Goal: Task Accomplishment & Management: Use online tool/utility

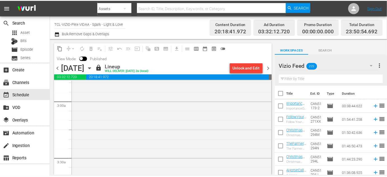
scroll to position [331, 0]
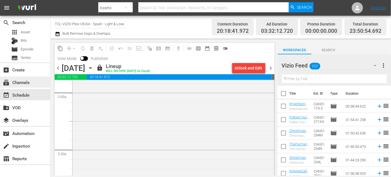
click at [24, 81] on div "subscriptions Channels" at bounding box center [15, 81] width 31 height 5
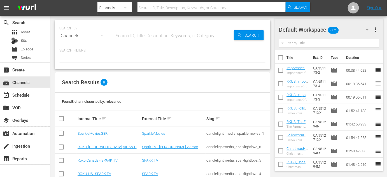
scroll to position [67, 0]
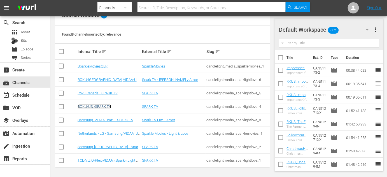
click at [97, 107] on link "ROKU-US -SPARK TV" at bounding box center [95, 107] width 34 height 4
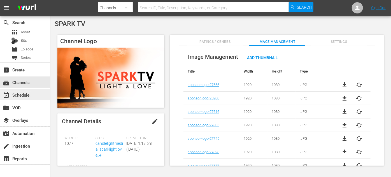
click at [25, 96] on div "event_available Schedule" at bounding box center [15, 94] width 31 height 5
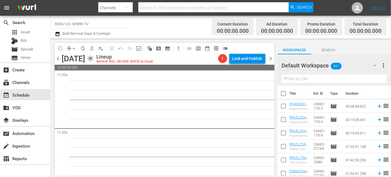
click at [94, 56] on icon "button" at bounding box center [90, 58] width 6 height 6
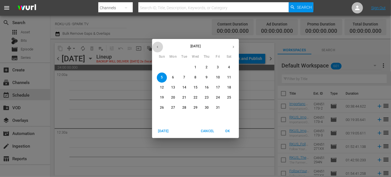
click at [157, 48] on icon "button" at bounding box center [158, 47] width 4 height 4
click at [171, 97] on span "22" at bounding box center [173, 97] width 10 height 5
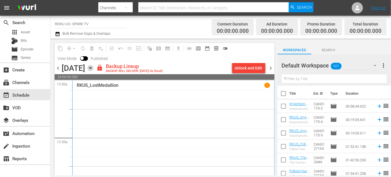
click at [94, 69] on icon "button" at bounding box center [90, 68] width 6 height 6
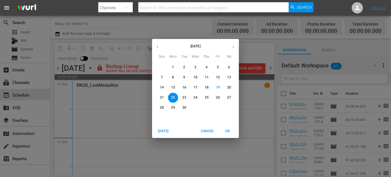
click at [161, 96] on p "21" at bounding box center [162, 97] width 4 height 5
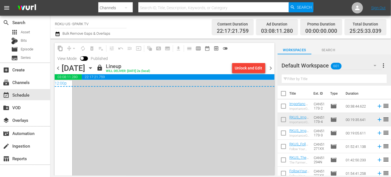
scroll to position [2712, 0]
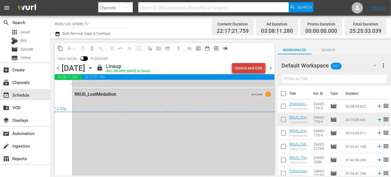
click at [240, 67] on div "Unlock and Edit" at bounding box center [248, 68] width 27 height 10
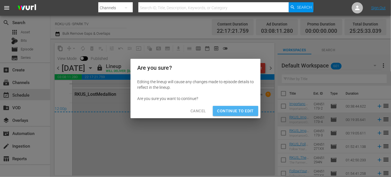
click at [238, 110] on span "Continue to Edit" at bounding box center [235, 111] width 36 height 7
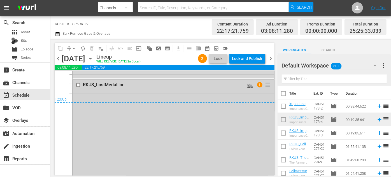
click at [76, 85] on input "checkbox" at bounding box center [79, 85] width 6 height 5
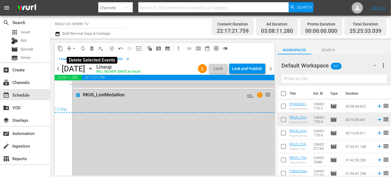
click at [92, 48] on span "delete_forever_outlined" at bounding box center [92, 49] width 6 height 6
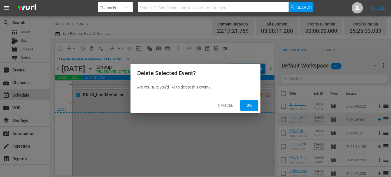
click at [245, 106] on button "Ok" at bounding box center [249, 105] width 18 height 10
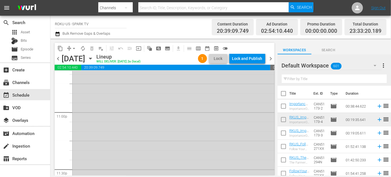
scroll to position [2639, 0]
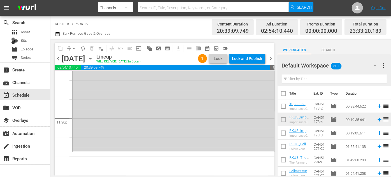
click at [375, 66] on icon "button" at bounding box center [375, 65] width 3 height 1
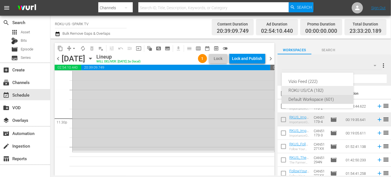
click at [315, 87] on div "ROKU US/CA (182)" at bounding box center [318, 90] width 58 height 9
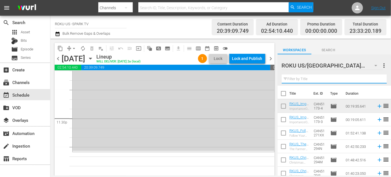
click at [312, 79] on input "text" at bounding box center [334, 79] width 105 height 9
type input "[PERSON_NAME]"
click at [279, 78] on div "ROKU US/CA 182 ROKU US/CA more_vert clear Filter by Title [PERSON_NAME]" at bounding box center [334, 69] width 113 height 31
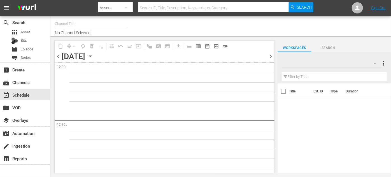
type input "ROKU-US -SPARK TV (1077)"
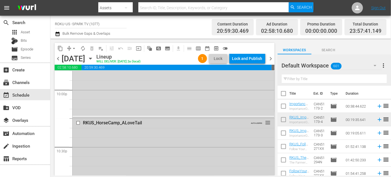
scroll to position [2662, 0]
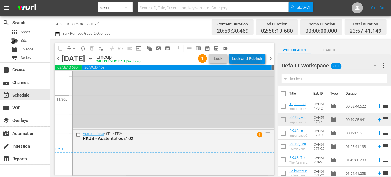
click at [247, 59] on div "Lock and Publish" at bounding box center [247, 59] width 30 height 10
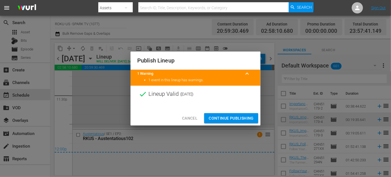
click at [230, 117] on span "Continue Publishing" at bounding box center [231, 118] width 45 height 7
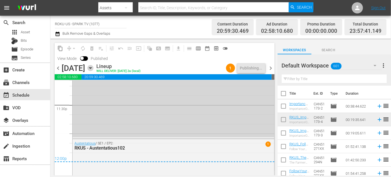
click at [92, 68] on icon "button" at bounding box center [90, 68] width 3 height 1
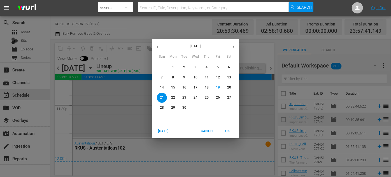
click at [175, 96] on p "22" at bounding box center [173, 97] width 4 height 5
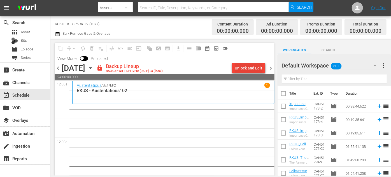
click at [252, 68] on div "Unlock and Edit" at bounding box center [248, 68] width 27 height 10
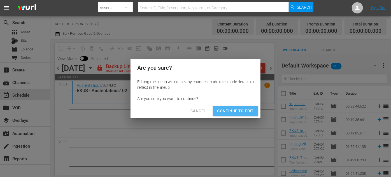
click at [243, 112] on span "Continue to Edit" at bounding box center [235, 111] width 36 height 7
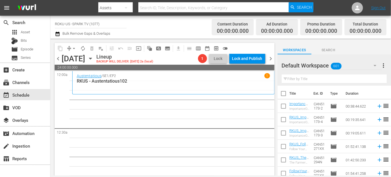
click at [375, 64] on icon "button" at bounding box center [375, 65] width 7 height 7
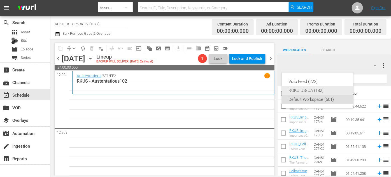
click at [317, 90] on div "ROKU US/CA (182)" at bounding box center [318, 90] width 58 height 9
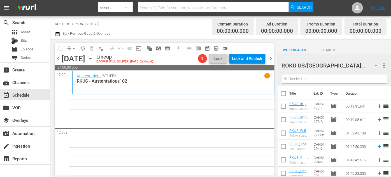
click at [302, 79] on input "text" at bounding box center [334, 79] width 105 height 9
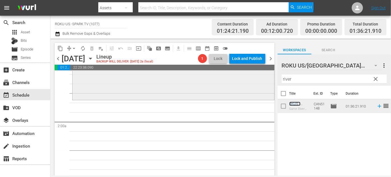
scroll to position [178, 0]
drag, startPoint x: 292, startPoint y: 79, endPoint x: 274, endPoint y: 79, distance: 18.2
click at [274, 79] on div "content_copy compress arrow_drop_down autorenew_outlined delete_forever_outline…" at bounding box center [220, 107] width 341 height 137
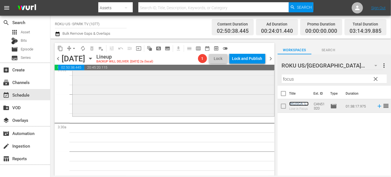
scroll to position [356, 0]
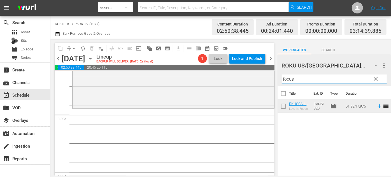
drag, startPoint x: 300, startPoint y: 79, endPoint x: 271, endPoint y: 78, distance: 29.2
click at [271, 78] on div "content_copy compress arrow_drop_down autorenew_outlined delete_forever_outline…" at bounding box center [220, 107] width 341 height 137
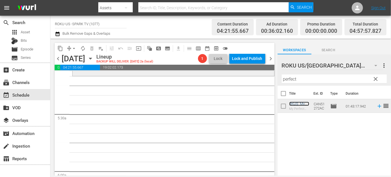
scroll to position [560, 0]
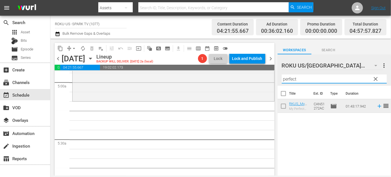
drag, startPoint x: 308, startPoint y: 79, endPoint x: 273, endPoint y: 78, distance: 35.3
click at [273, 78] on div "content_copy compress arrow_drop_down autorenew_outlined delete_forever_outline…" at bounding box center [220, 107] width 341 height 137
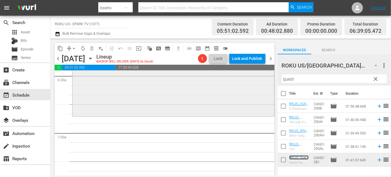
scroll to position [739, 0]
drag, startPoint x: 296, startPoint y: 80, endPoint x: 270, endPoint y: 77, distance: 26.7
click at [270, 77] on div "content_copy compress arrow_drop_down autorenew_outlined delete_forever_outline…" at bounding box center [220, 107] width 341 height 137
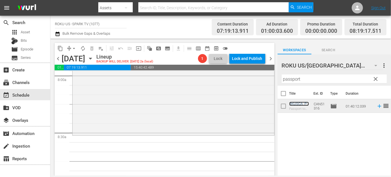
scroll to position [942, 0]
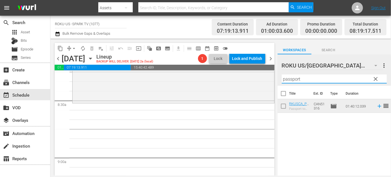
drag, startPoint x: 310, startPoint y: 76, endPoint x: 273, endPoint y: 82, distance: 38.3
click at [273, 82] on div "content_copy compress arrow_drop_down autorenew_outlined delete_forever_outline…" at bounding box center [220, 107] width 341 height 137
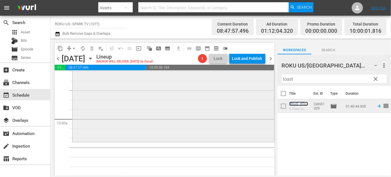
scroll to position [1146, 0]
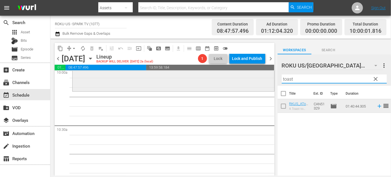
drag, startPoint x: 298, startPoint y: 79, endPoint x: 260, endPoint y: 79, distance: 38.1
click at [260, 79] on div "content_copy compress arrow_drop_down autorenew_outlined delete_forever_outline…" at bounding box center [220, 107] width 341 height 137
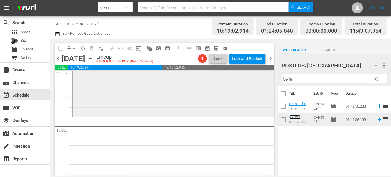
scroll to position [1325, 0]
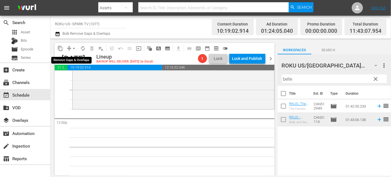
click at [72, 47] on span "arrow_drop_down" at bounding box center [74, 49] width 6 height 6
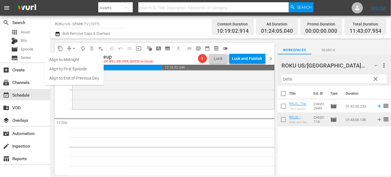
click at [75, 77] on li "Align to End of Previous Day" at bounding box center [74, 78] width 59 height 9
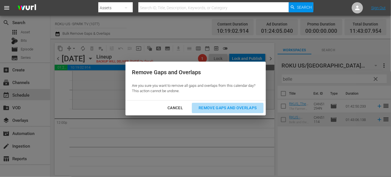
click at [209, 107] on div "Remove Gaps and Overlaps" at bounding box center [227, 108] width 67 height 7
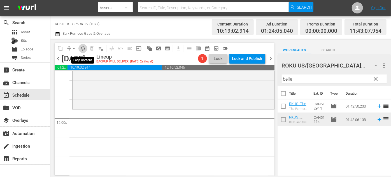
click at [82, 48] on span "autorenew_outlined" at bounding box center [83, 49] width 6 height 6
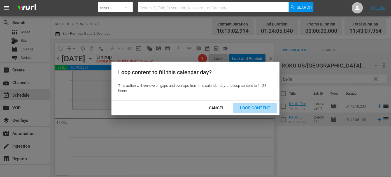
click at [257, 107] on div "Loop Content" at bounding box center [256, 108] width 40 height 7
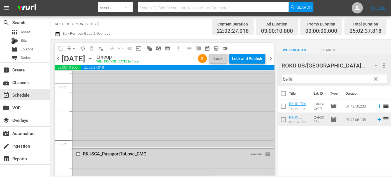
scroll to position [2089, 0]
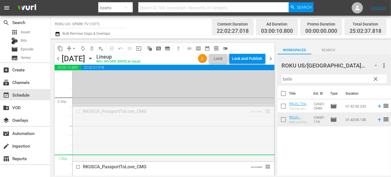
drag, startPoint x: 263, startPoint y: 110, endPoint x: 257, endPoint y: 156, distance: 46.4
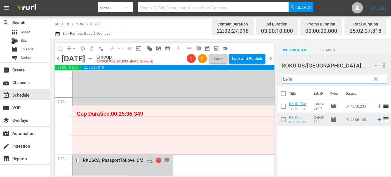
drag, startPoint x: 314, startPoint y: 81, endPoint x: 281, endPoint y: 77, distance: 33.5
click at [281, 77] on div "ROKU US/CA 182 ROKU US/CA more_vert clear Filter by Title belle" at bounding box center [334, 69] width 113 height 31
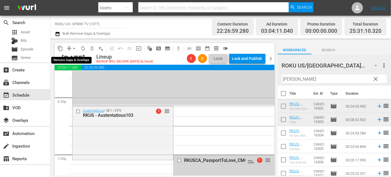
click at [74, 46] on span "arrow_drop_down" at bounding box center [74, 49] width 6 height 6
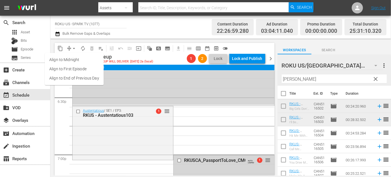
click at [89, 78] on li "Align to End of Previous Day" at bounding box center [74, 78] width 59 height 9
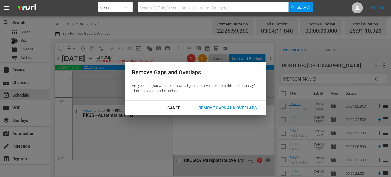
click at [250, 106] on div "Remove Gaps and Overlaps" at bounding box center [227, 108] width 67 height 7
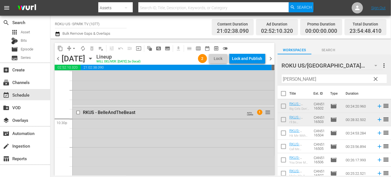
scroll to position [2525, 0]
click at [246, 61] on div "Lock and Publish" at bounding box center [247, 59] width 30 height 10
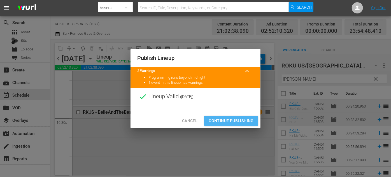
click at [230, 121] on span "Continue Publishing" at bounding box center [231, 120] width 45 height 7
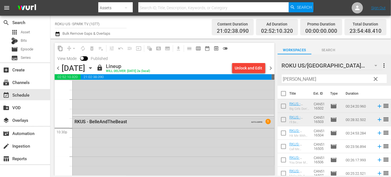
click at [92, 68] on icon "button" at bounding box center [90, 68] width 3 height 1
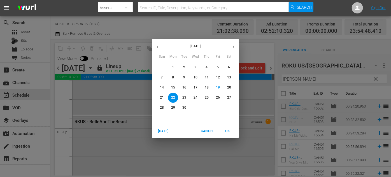
click at [182, 96] on span "23" at bounding box center [184, 97] width 10 height 5
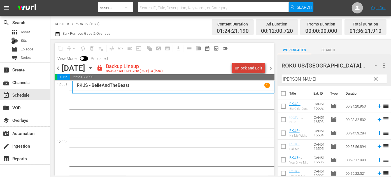
click at [254, 69] on div "Unlock and Edit" at bounding box center [248, 68] width 27 height 10
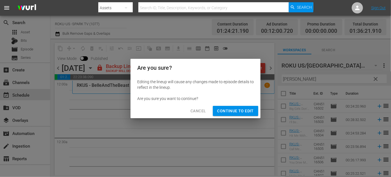
drag, startPoint x: 241, startPoint y: 114, endPoint x: 308, endPoint y: 92, distance: 70.4
click at [241, 114] on span "Continue to Edit" at bounding box center [235, 111] width 36 height 7
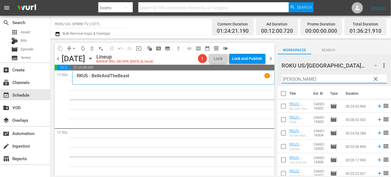
drag, startPoint x: 310, startPoint y: 79, endPoint x: 272, endPoint y: 76, distance: 37.7
click at [272, 76] on div "content_copy compress arrow_drop_down autorenew_outlined delete_forever_outline…" at bounding box center [220, 107] width 341 height 137
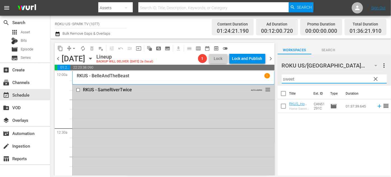
click at [78, 90] on input "checkbox" at bounding box center [79, 90] width 6 height 5
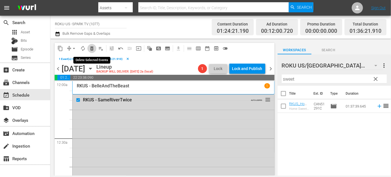
click at [93, 50] on span "delete_forever_outlined" at bounding box center [92, 49] width 6 height 6
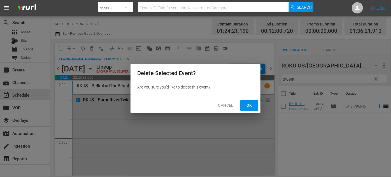
click at [246, 107] on span "Ok" at bounding box center [249, 105] width 9 height 7
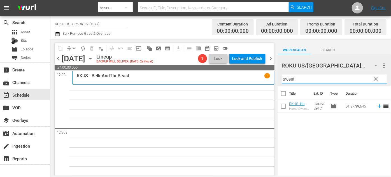
drag, startPoint x: 300, startPoint y: 80, endPoint x: 263, endPoint y: 80, distance: 36.4
click at [263, 80] on div "content_copy compress arrow_drop_down autorenew_outlined delete_forever_outline…" at bounding box center [220, 107] width 341 height 137
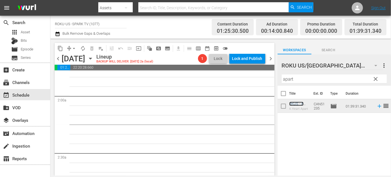
scroll to position [153, 0]
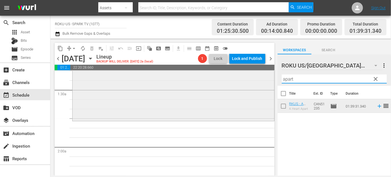
drag, startPoint x: 298, startPoint y: 79, endPoint x: 247, endPoint y: 82, distance: 51.1
click at [245, 81] on div "content_copy compress arrow_drop_down autorenew_outlined delete_forever_outline…" at bounding box center [220, 107] width 341 height 137
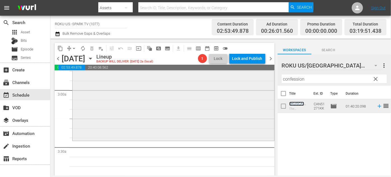
scroll to position [331, 0]
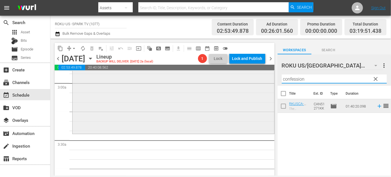
drag, startPoint x: 311, startPoint y: 81, endPoint x: 267, endPoint y: 80, distance: 44.0
click at [267, 80] on div "content_copy compress arrow_drop_down autorenew_outlined delete_forever_outline…" at bounding box center [220, 107] width 341 height 137
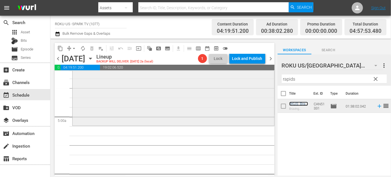
scroll to position [535, 0]
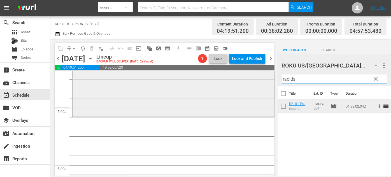
drag, startPoint x: 301, startPoint y: 79, endPoint x: 260, endPoint y: 78, distance: 40.9
click at [260, 78] on div "content_copy compress arrow_drop_down autorenew_outlined delete_forever_outline…" at bounding box center [220, 107] width 341 height 137
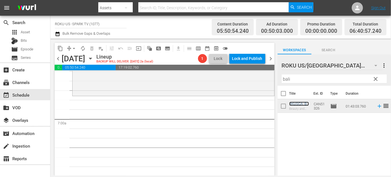
scroll to position [764, 0]
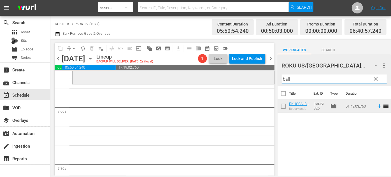
drag, startPoint x: 300, startPoint y: 81, endPoint x: 254, endPoint y: 81, distance: 46.2
click at [253, 81] on div "content_copy compress arrow_drop_down autorenew_outlined delete_forever_outline…" at bounding box center [220, 107] width 341 height 137
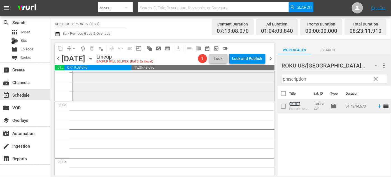
scroll to position [942, 0]
drag, startPoint x: 323, startPoint y: 80, endPoint x: 242, endPoint y: 76, distance: 81.1
click at [241, 76] on div "content_copy compress arrow_drop_down autorenew_outlined delete_forever_outline…" at bounding box center [220, 107] width 341 height 137
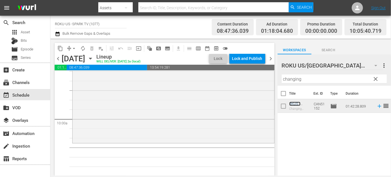
scroll to position [1121, 0]
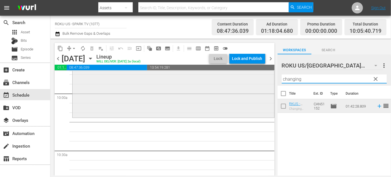
drag, startPoint x: 285, startPoint y: 79, endPoint x: 233, endPoint y: 78, distance: 51.8
click at [233, 78] on div "content_copy compress arrow_drop_down autorenew_outlined delete_forever_outline…" at bounding box center [220, 107] width 341 height 137
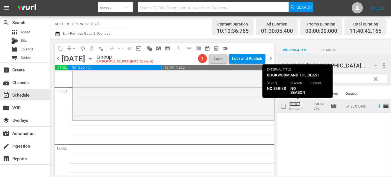
scroll to position [1299, 0]
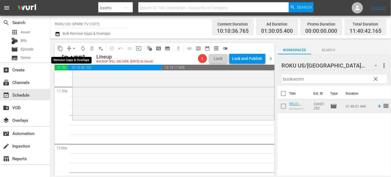
click at [73, 48] on span "arrow_drop_down" at bounding box center [74, 49] width 6 height 6
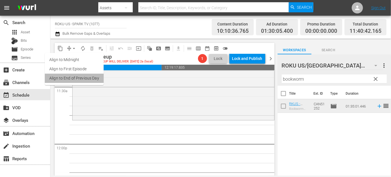
click at [89, 81] on li "Align to End of Previous Day" at bounding box center [74, 78] width 59 height 9
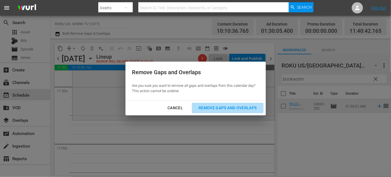
click at [236, 108] on div "Remove Gaps and Overlaps" at bounding box center [227, 108] width 67 height 7
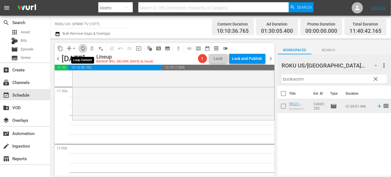
click at [81, 49] on span "autorenew_outlined" at bounding box center [83, 49] width 6 height 6
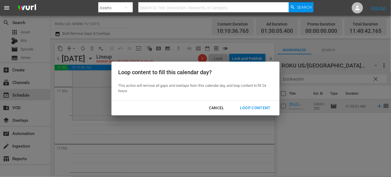
click at [243, 107] on div "Loop Content" at bounding box center [256, 108] width 40 height 7
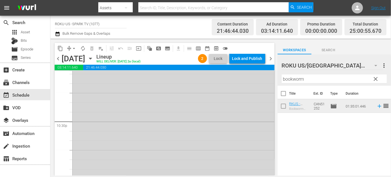
scroll to position [2675, 0]
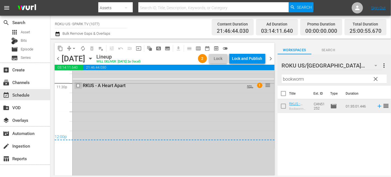
click at [76, 86] on input "checkbox" at bounding box center [79, 85] width 6 height 5
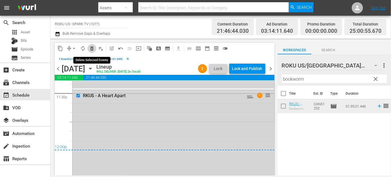
click at [91, 50] on span "delete_forever_outlined" at bounding box center [92, 49] width 6 height 6
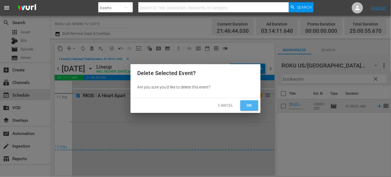
click at [249, 105] on span "Ok" at bounding box center [249, 105] width 9 height 7
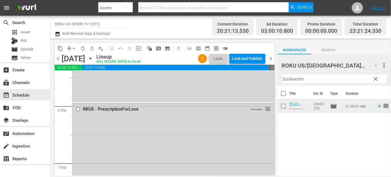
scroll to position [2104, 0]
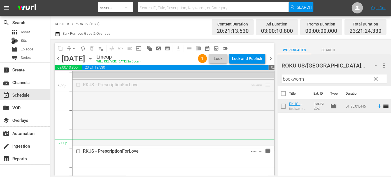
drag, startPoint x: 266, startPoint y: 85, endPoint x: 247, endPoint y: 139, distance: 57.3
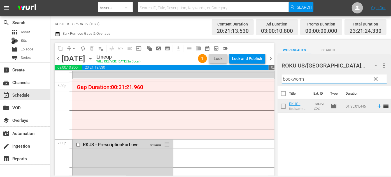
drag, startPoint x: 312, startPoint y: 80, endPoint x: 283, endPoint y: 79, distance: 28.6
click at [283, 79] on input "bookworm" at bounding box center [334, 79] width 105 height 9
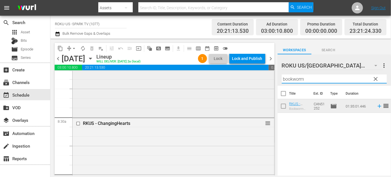
scroll to position [920, 0]
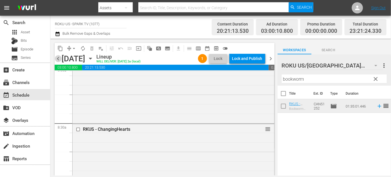
click at [57, 59] on span "chevron_left" at bounding box center [58, 58] width 7 height 7
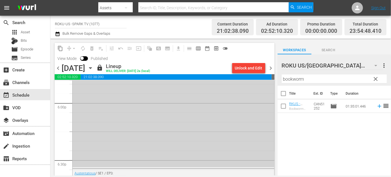
scroll to position [2091, 0]
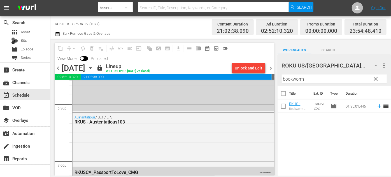
click at [94, 69] on icon "button" at bounding box center [90, 68] width 6 height 6
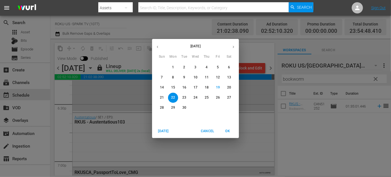
click at [184, 97] on p "23" at bounding box center [184, 97] width 4 height 5
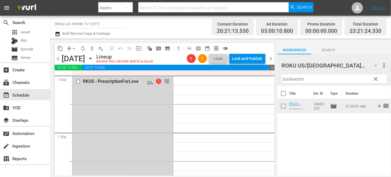
scroll to position [2091, 0]
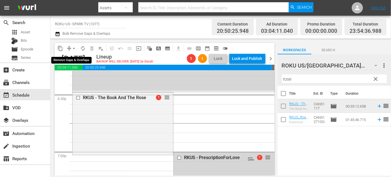
click at [73, 47] on span "arrow_drop_down" at bounding box center [74, 49] width 6 height 6
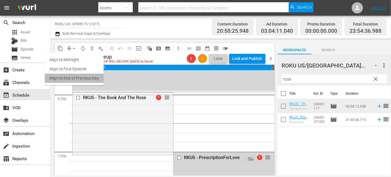
click at [77, 75] on li "Align to End of Previous Day" at bounding box center [74, 78] width 59 height 9
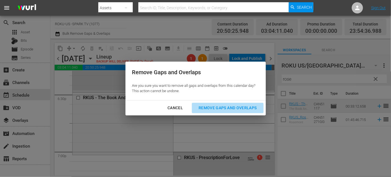
click at [214, 108] on div "Remove Gaps and Overlaps" at bounding box center [227, 108] width 67 height 7
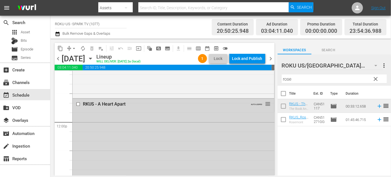
scroll to position [1318, 0]
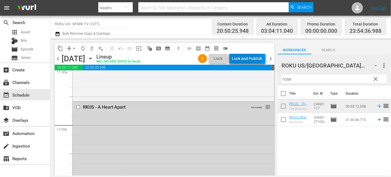
click at [245, 60] on div "Lock and Publish" at bounding box center [247, 59] width 30 height 10
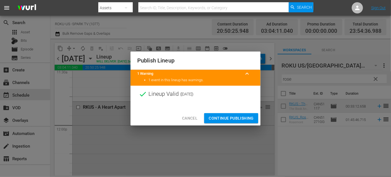
click at [239, 117] on span "Continue Publishing" at bounding box center [231, 118] width 45 height 7
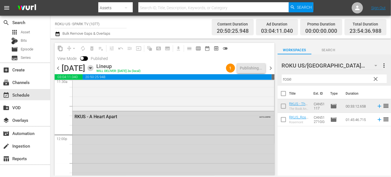
click at [92, 68] on icon "button" at bounding box center [90, 68] width 3 height 1
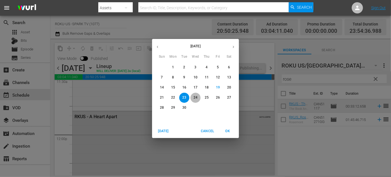
click at [196, 98] on p "24" at bounding box center [196, 97] width 4 height 5
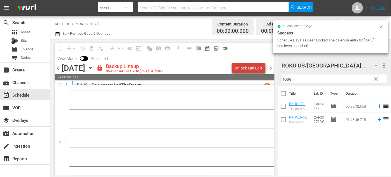
click at [251, 69] on div "Unlock and Edit" at bounding box center [248, 68] width 27 height 10
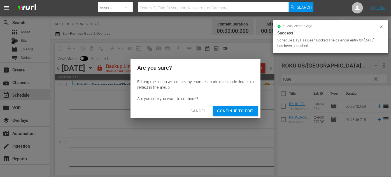
click at [236, 110] on span "Continue to Edit" at bounding box center [235, 111] width 36 height 7
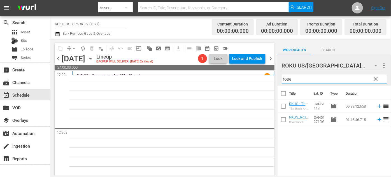
drag, startPoint x: 290, startPoint y: 78, endPoint x: 275, endPoint y: 77, distance: 15.2
click at [275, 77] on div "content_copy compress arrow_drop_down autorenew_outlined delete_forever_outline…" at bounding box center [220, 107] width 341 height 137
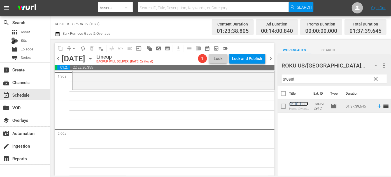
scroll to position [178, 0]
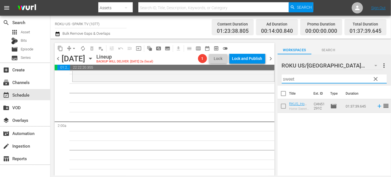
drag, startPoint x: 303, startPoint y: 79, endPoint x: 278, endPoint y: 79, distance: 24.4
click at [278, 79] on div "ROKU US/CA 182 ROKU US/CA more_vert clear Filter by Title sweet" at bounding box center [334, 69] width 113 height 31
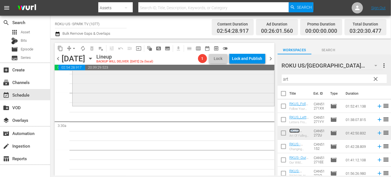
scroll to position [356, 0]
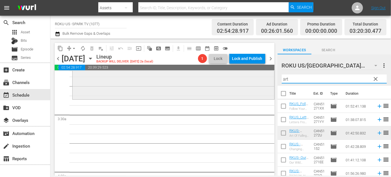
drag, startPoint x: 295, startPoint y: 81, endPoint x: 263, endPoint y: 77, distance: 32.3
click at [263, 77] on div "content_copy compress arrow_drop_down autorenew_outlined delete_forever_outline…" at bounding box center [220, 107] width 341 height 137
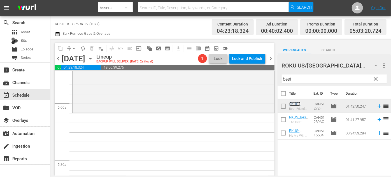
scroll to position [509, 0]
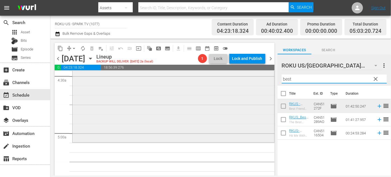
drag, startPoint x: 303, startPoint y: 77, endPoint x: 261, endPoint y: 77, distance: 42.3
click at [261, 77] on div "content_copy compress arrow_drop_down autorenew_outlined delete_forever_outline…" at bounding box center [220, 107] width 341 height 137
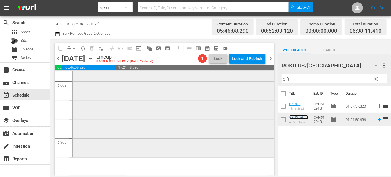
scroll to position [688, 0]
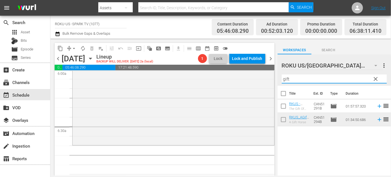
drag, startPoint x: 300, startPoint y: 80, endPoint x: 274, endPoint y: 79, distance: 25.5
click at [274, 79] on div "content_copy compress arrow_drop_down autorenew_outlined delete_forever_outline…" at bounding box center [220, 107] width 341 height 137
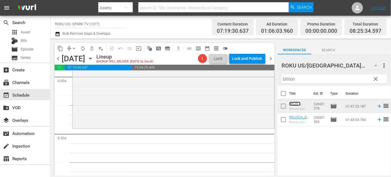
scroll to position [917, 0]
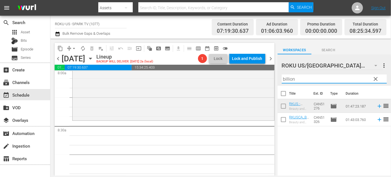
drag, startPoint x: 301, startPoint y: 78, endPoint x: 273, endPoint y: 77, distance: 27.8
click at [273, 77] on div "content_copy compress arrow_drop_down autorenew_outlined delete_forever_outline…" at bounding box center [220, 107] width 341 height 137
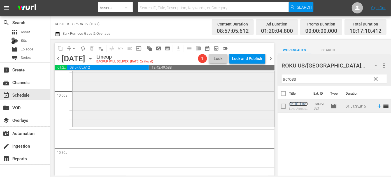
scroll to position [1146, 0]
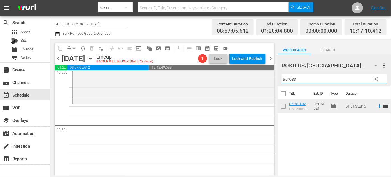
drag, startPoint x: 321, startPoint y: 79, endPoint x: 272, endPoint y: 77, distance: 49.1
click at [272, 77] on div "content_copy compress arrow_drop_down autorenew_outlined delete_forever_outline…" at bounding box center [220, 107] width 341 height 137
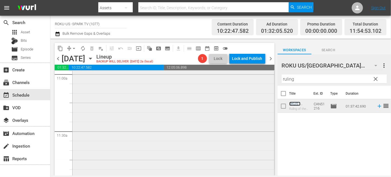
scroll to position [1299, 0]
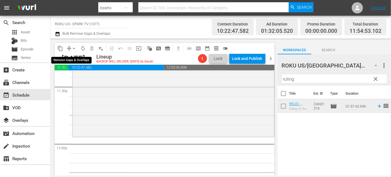
click at [75, 48] on span "arrow_drop_down" at bounding box center [74, 49] width 6 height 6
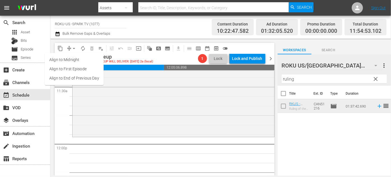
click at [81, 77] on li "Align to End of Previous Day" at bounding box center [74, 78] width 59 height 9
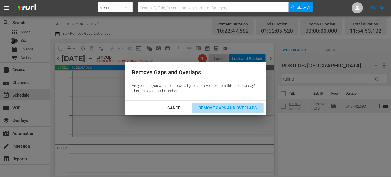
click at [222, 108] on div "Remove Gaps and Overlaps" at bounding box center [227, 108] width 67 height 7
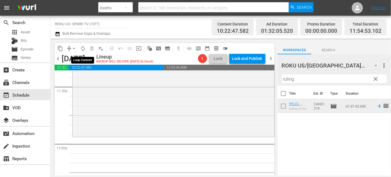
click at [84, 47] on span "autorenew_outlined" at bounding box center [83, 49] width 6 height 6
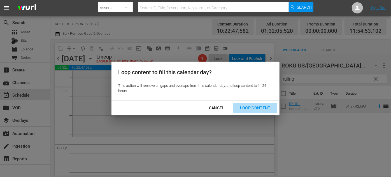
click at [261, 108] on div "Loop Content" at bounding box center [256, 108] width 40 height 7
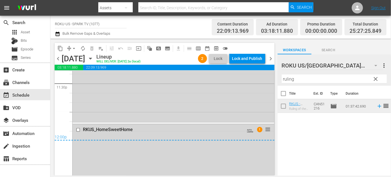
scroll to position [2675, 0]
click at [77, 130] on input "checkbox" at bounding box center [79, 129] width 6 height 5
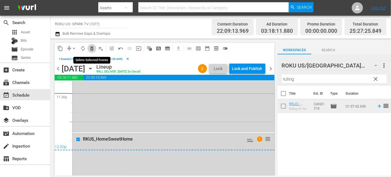
click at [93, 50] on span "delete_forever_outlined" at bounding box center [92, 49] width 6 height 6
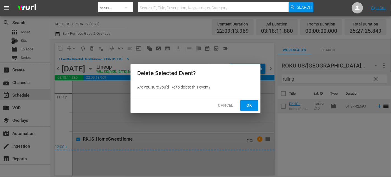
click at [250, 107] on span "Ok" at bounding box center [249, 105] width 9 height 7
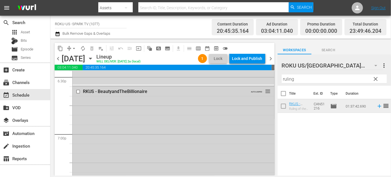
scroll to position [2104, 0]
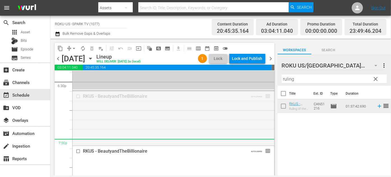
drag, startPoint x: 266, startPoint y: 95, endPoint x: 230, endPoint y: 144, distance: 60.6
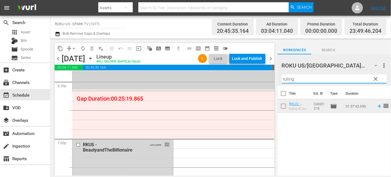
drag, startPoint x: 277, startPoint y: 79, endPoint x: 253, endPoint y: 77, distance: 24.1
click at [253, 77] on div "content_copy compress arrow_drop_down autorenew_outlined delete_forever_outline…" at bounding box center [220, 107] width 341 height 137
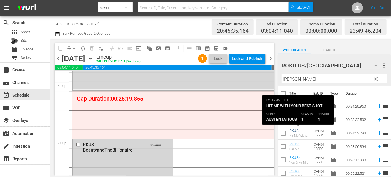
type input "austen"
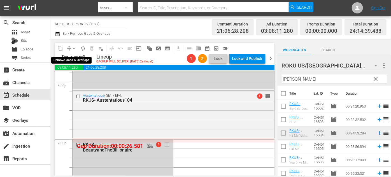
click at [75, 49] on span "arrow_drop_down" at bounding box center [74, 49] width 6 height 6
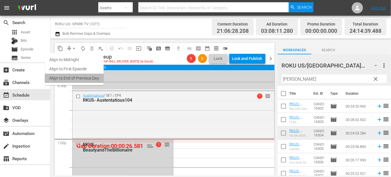
click at [82, 77] on li "Align to End of Previous Day" at bounding box center [74, 78] width 59 height 9
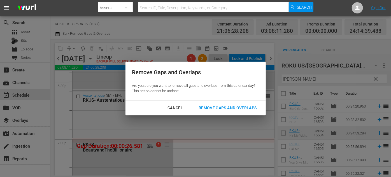
click at [221, 107] on div "Remove Gaps and Overlaps" at bounding box center [227, 108] width 67 height 7
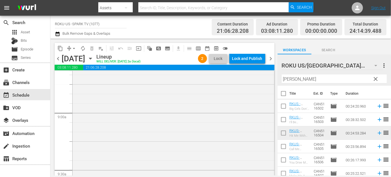
scroll to position [913, 0]
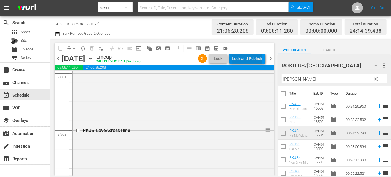
click at [249, 59] on div "Lock and Publish" at bounding box center [247, 59] width 30 height 10
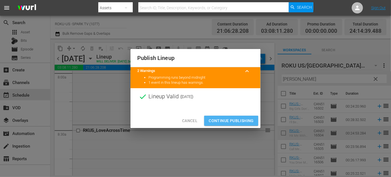
click at [229, 121] on span "Continue Publishing" at bounding box center [231, 120] width 45 height 7
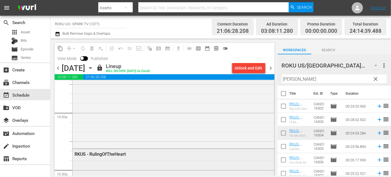
scroll to position [1142, 0]
